Goal: Information Seeking & Learning: Learn about a topic

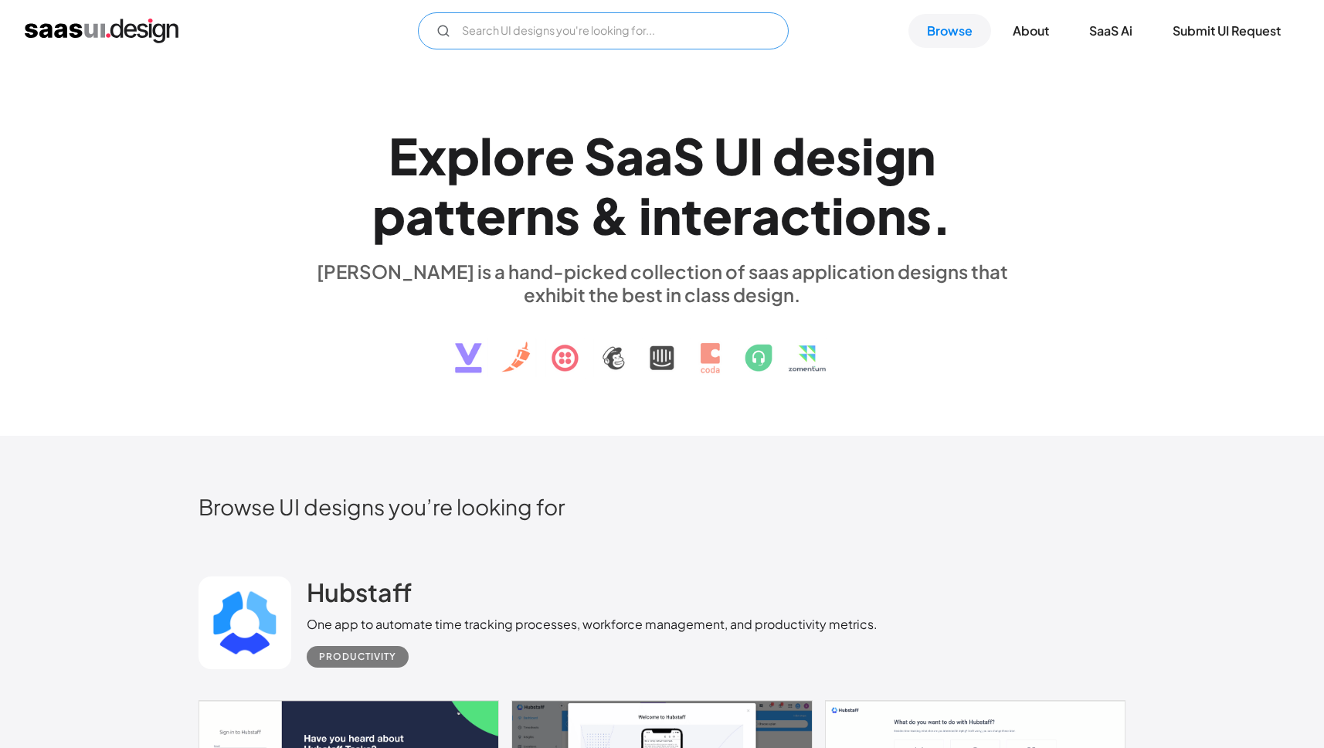
drag, startPoint x: 0, startPoint y: 0, endPoint x: 552, endPoint y: 25, distance: 552.9
click at [552, 26] on input "Email Form" at bounding box center [603, 30] width 371 height 37
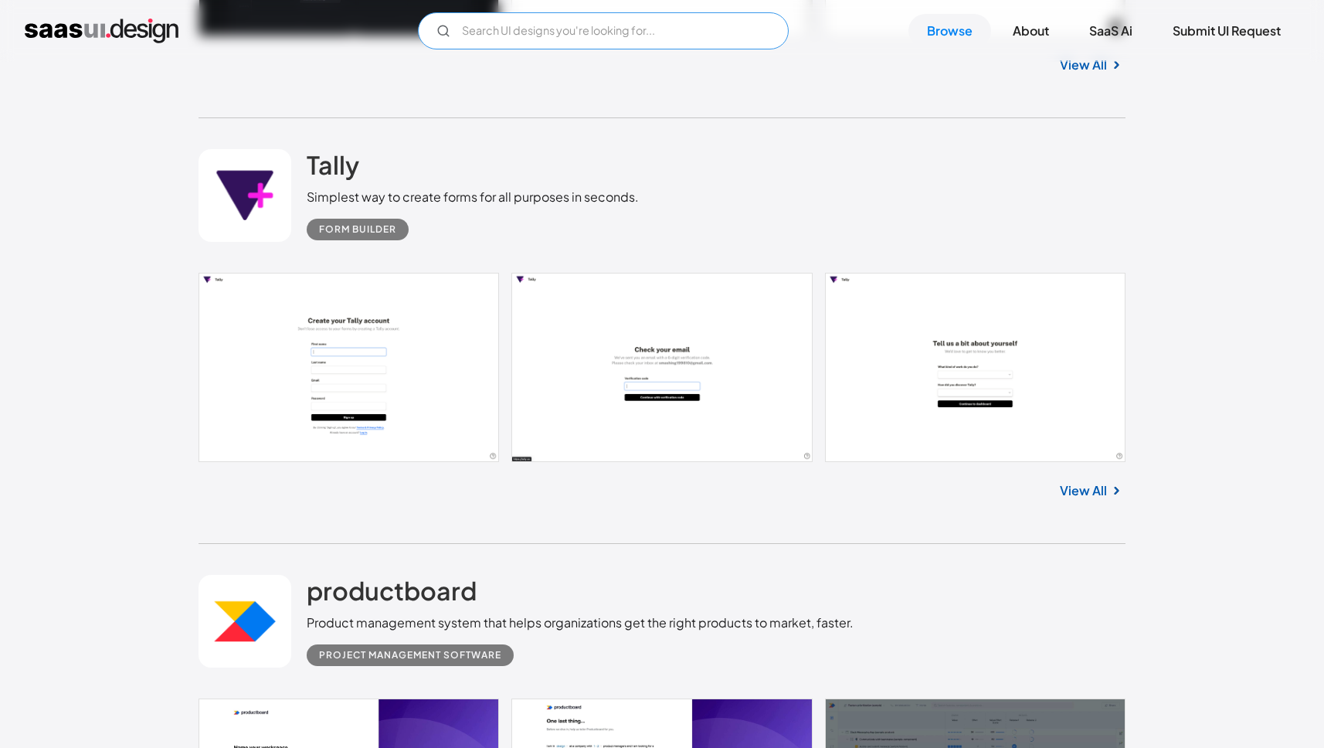
scroll to position [22929, 0]
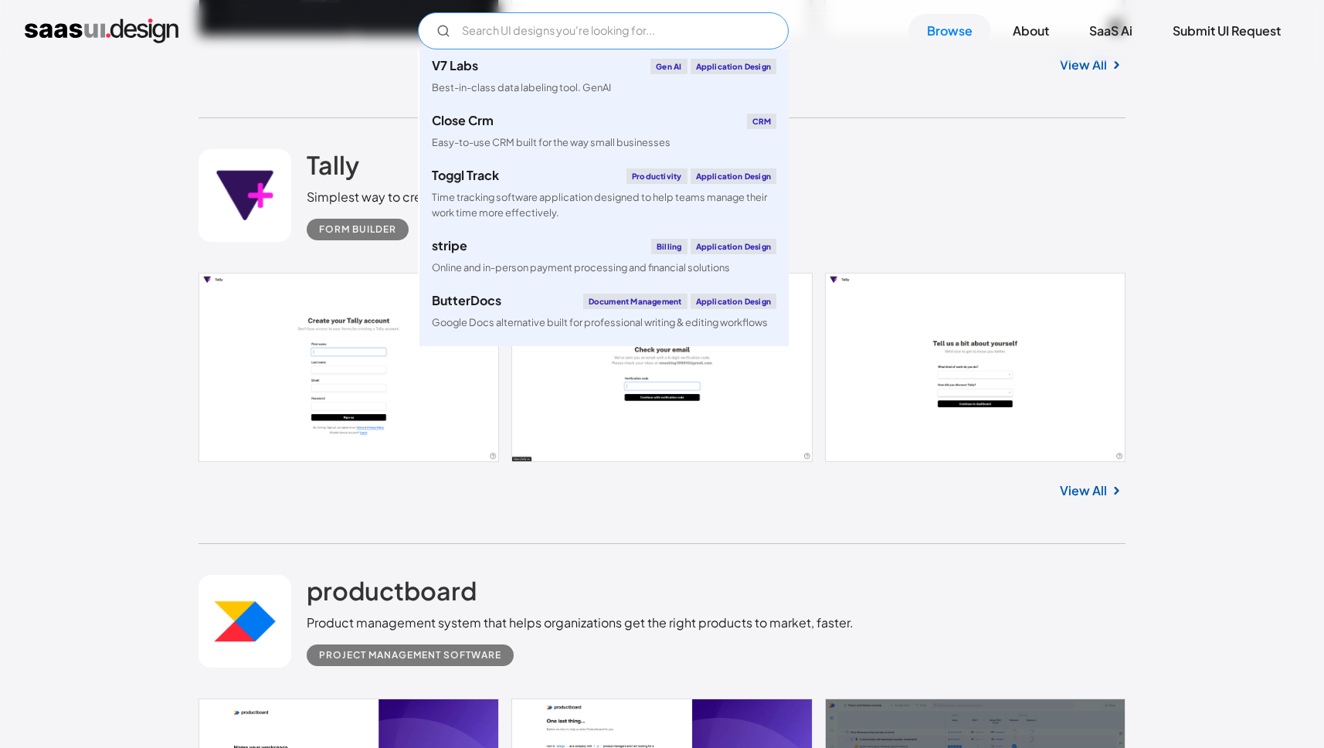
type input "ㅊ"
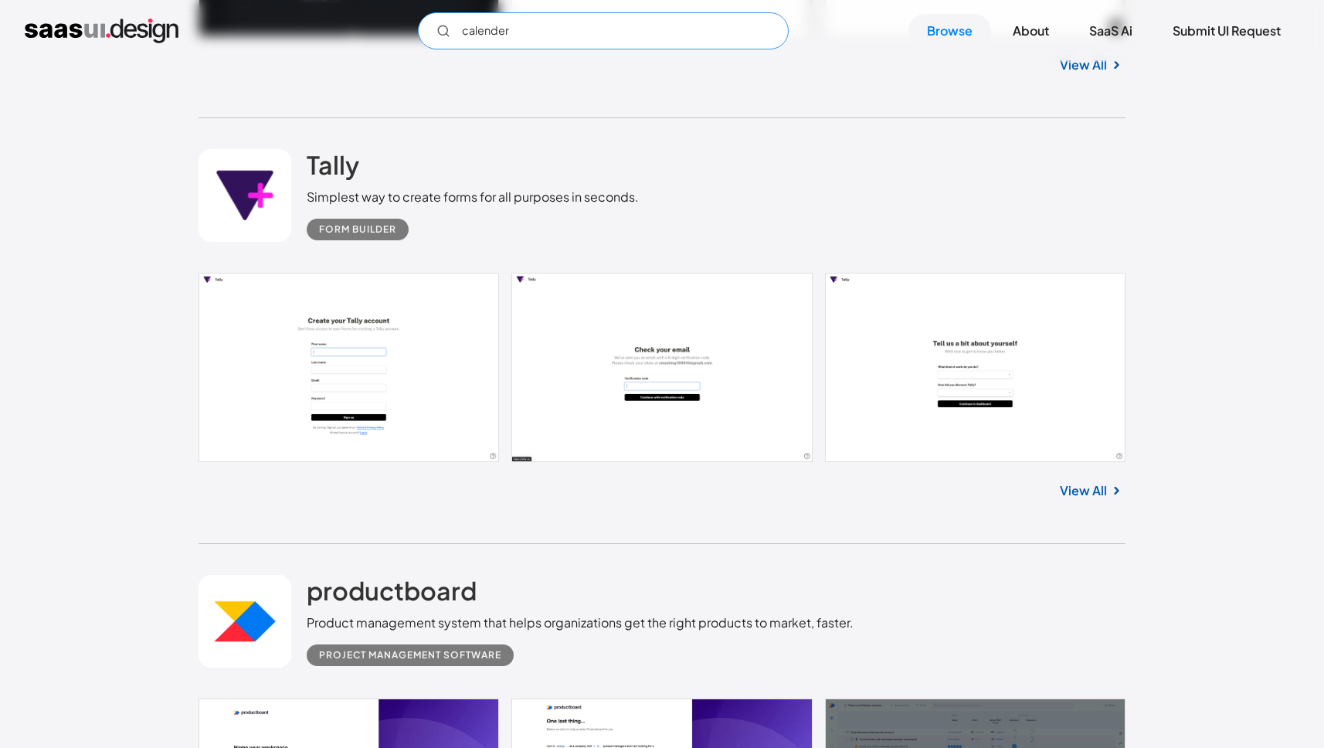
click at [438, 33] on circle "Email Form" at bounding box center [442, 29] width 9 height 9
click at [572, 35] on input "calender" at bounding box center [603, 30] width 371 height 37
type input "calender"
click at [942, 37] on link "Browse" at bounding box center [949, 31] width 83 height 34
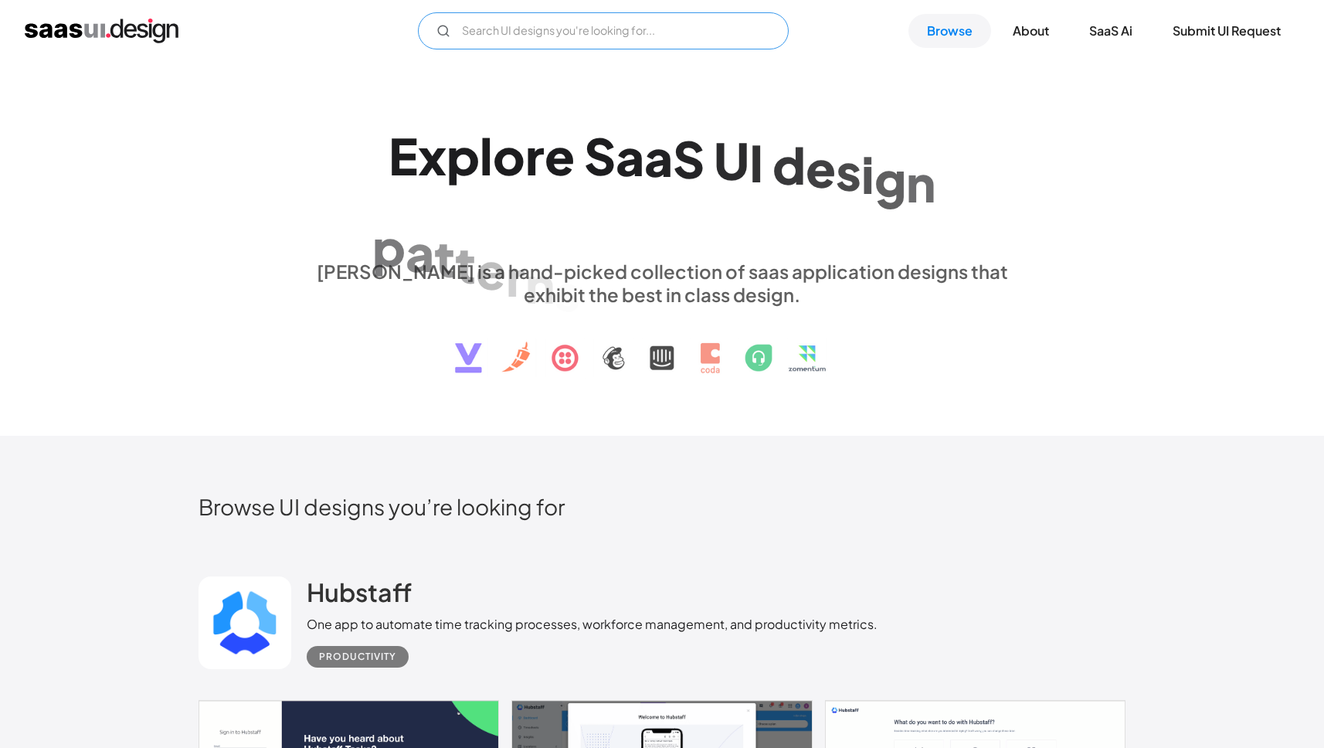
click at [723, 30] on input "Email Form" at bounding box center [603, 30] width 371 height 37
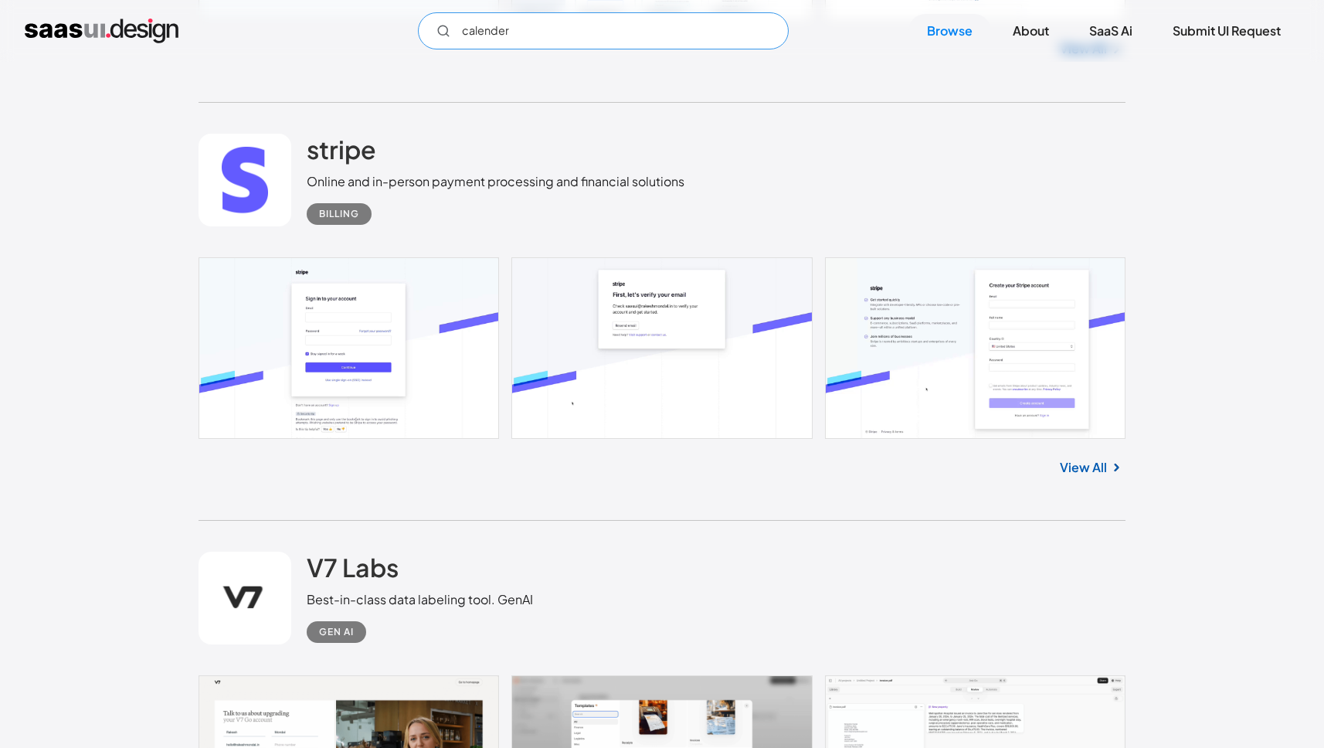
scroll to position [1271, 0]
type input "calender"
